Goal: Task Accomplishment & Management: Use online tool/utility

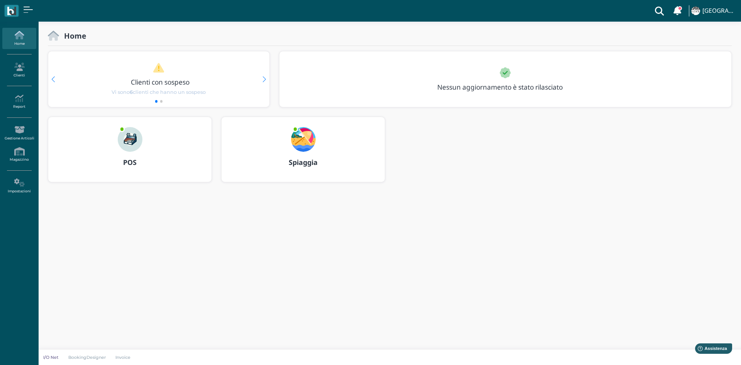
click at [134, 139] on img at bounding box center [130, 139] width 25 height 25
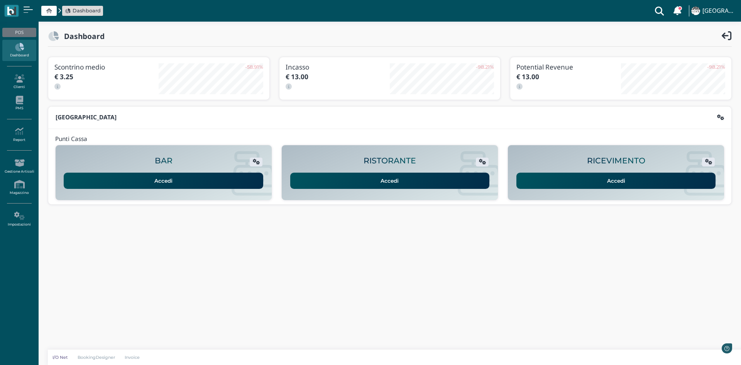
click at [641, 179] on link "Accedi" at bounding box center [617, 181] width 200 height 16
